Goal: Task Accomplishment & Management: Use online tool/utility

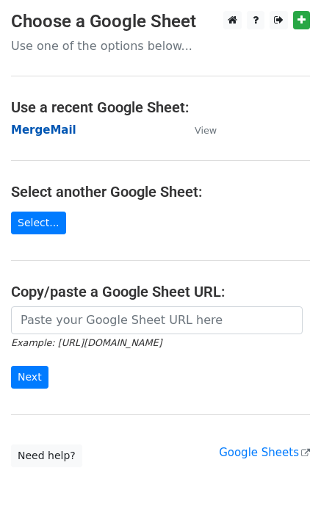
click at [40, 134] on strong "MergeMail" at bounding box center [43, 129] width 65 height 13
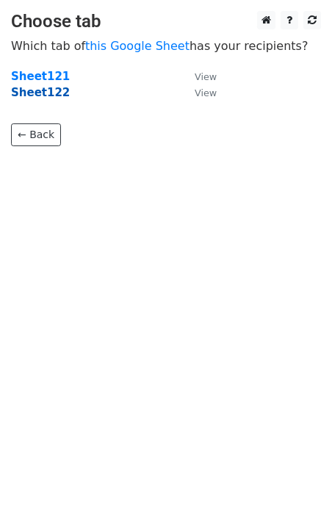
click at [33, 92] on strong "Sheet122" at bounding box center [40, 92] width 59 height 13
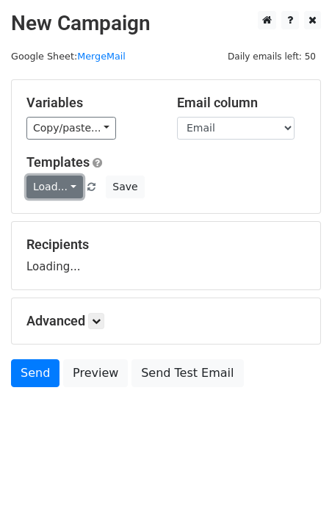
click at [42, 187] on link "Load..." at bounding box center [54, 187] width 57 height 23
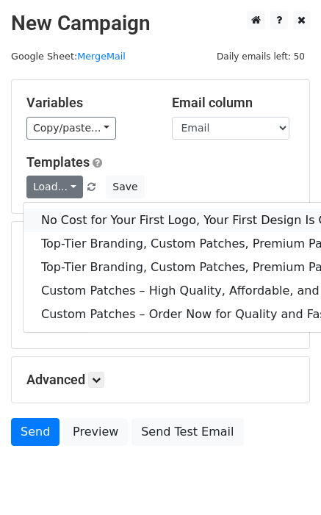
click at [68, 217] on link "No Cost for Your First Logo, Your First Design Is On Us!" at bounding box center [238, 221] width 428 height 24
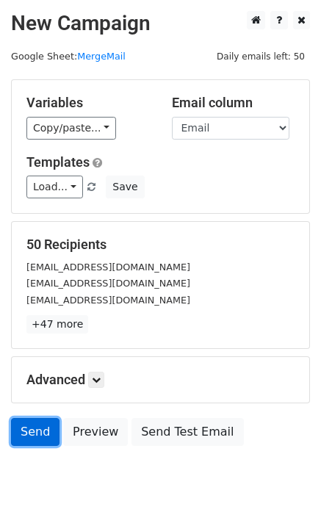
click at [45, 431] on link "Send" at bounding box center [35, 432] width 48 height 28
